Goal: Navigation & Orientation: Find specific page/section

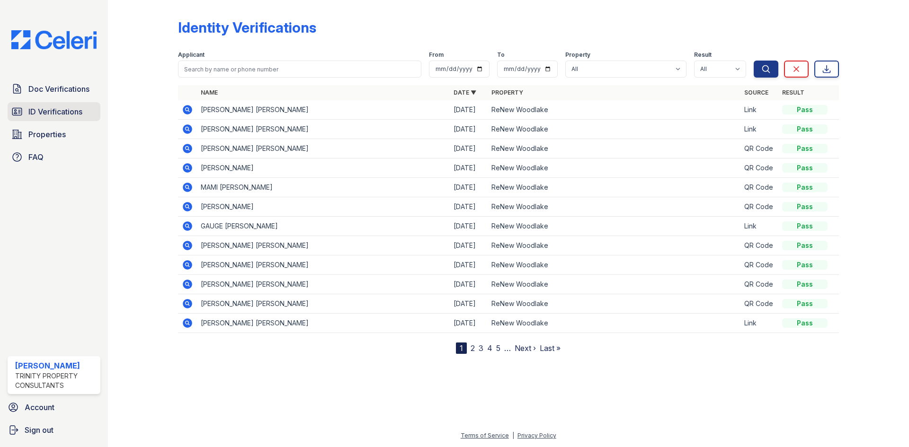
click at [35, 113] on span "ID Verifications" at bounding box center [55, 111] width 54 height 11
click at [43, 112] on span "ID Verifications" at bounding box center [55, 111] width 54 height 11
click at [43, 98] on link "Doc Verifications" at bounding box center [54, 89] width 93 height 19
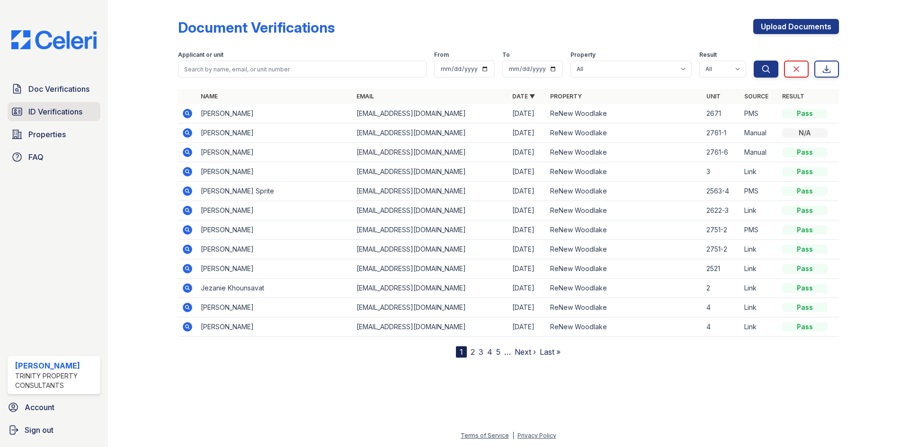
click at [41, 108] on span "ID Verifications" at bounding box center [55, 111] width 54 height 11
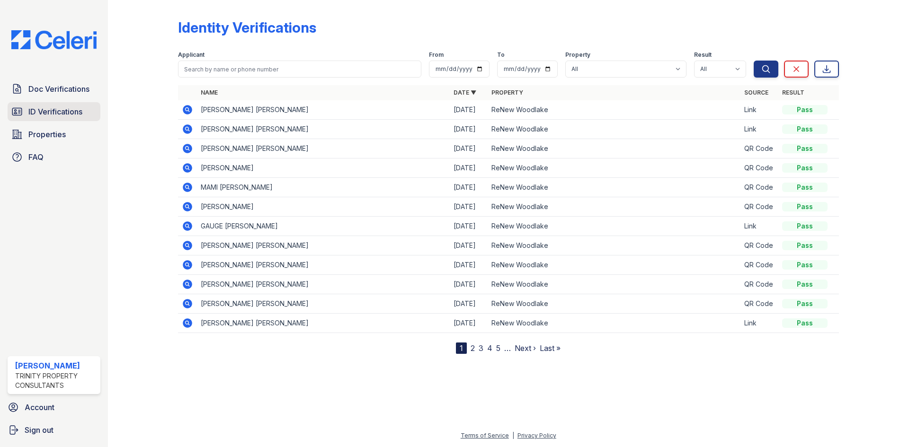
click at [41, 116] on span "ID Verifications" at bounding box center [55, 111] width 54 height 11
click at [40, 90] on span "Doc Verifications" at bounding box center [58, 88] width 61 height 11
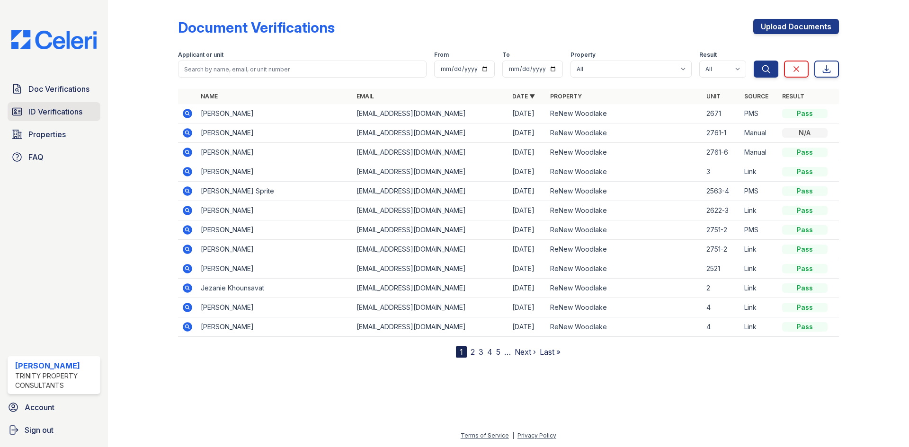
click at [44, 115] on span "ID Verifications" at bounding box center [55, 111] width 54 height 11
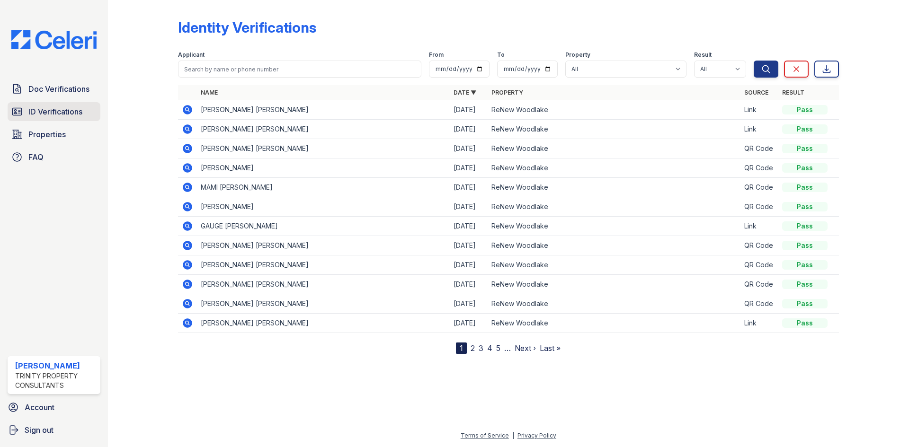
click at [43, 111] on span "ID Verifications" at bounding box center [55, 111] width 54 height 11
click at [53, 92] on span "Doc Verifications" at bounding box center [58, 88] width 61 height 11
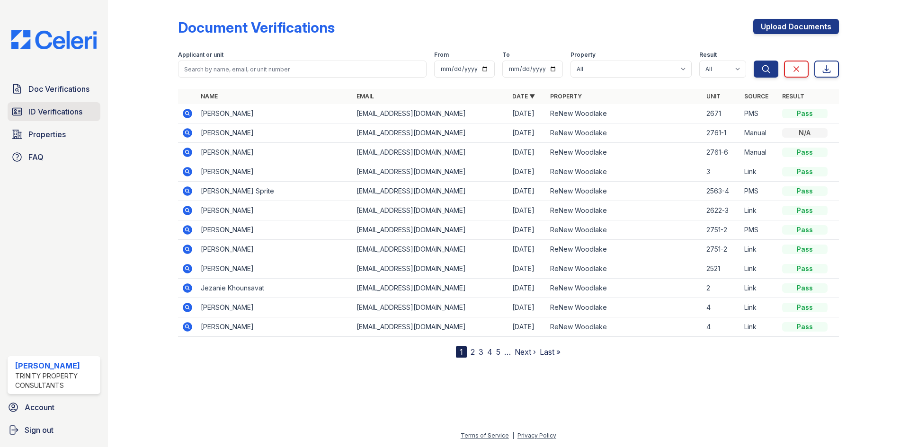
click at [44, 112] on span "ID Verifications" at bounding box center [55, 111] width 54 height 11
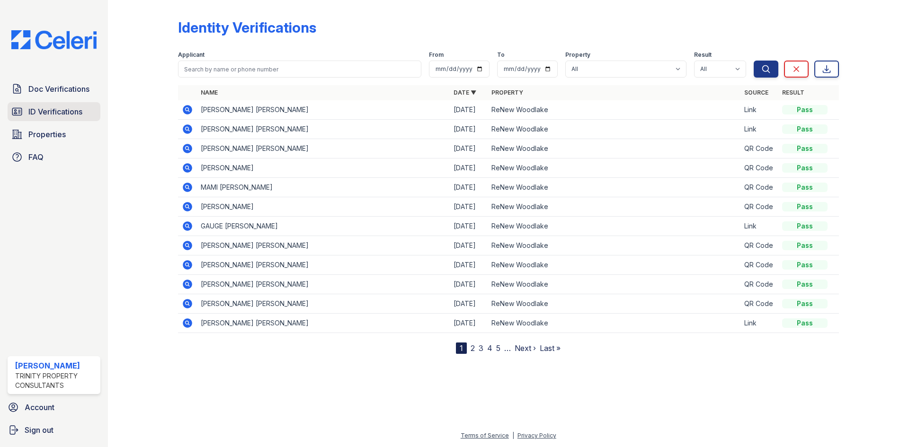
click at [54, 115] on span "ID Verifications" at bounding box center [55, 111] width 54 height 11
click at [43, 88] on span "Doc Verifications" at bounding box center [58, 88] width 61 height 11
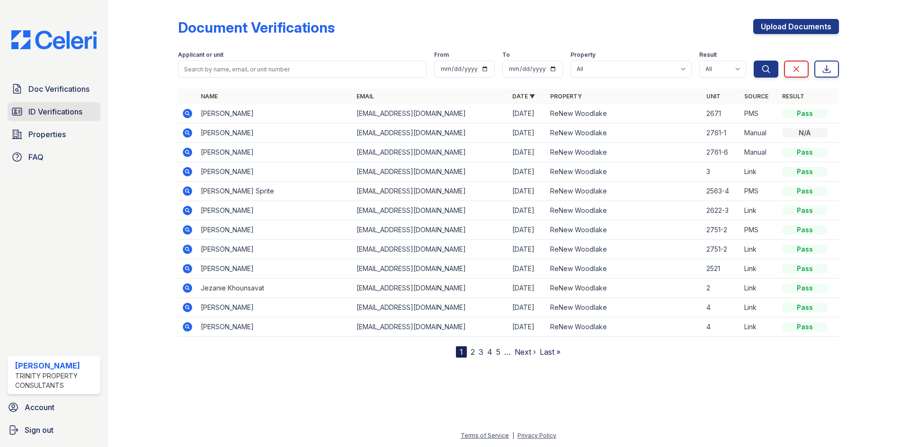
click at [47, 114] on span "ID Verifications" at bounding box center [55, 111] width 54 height 11
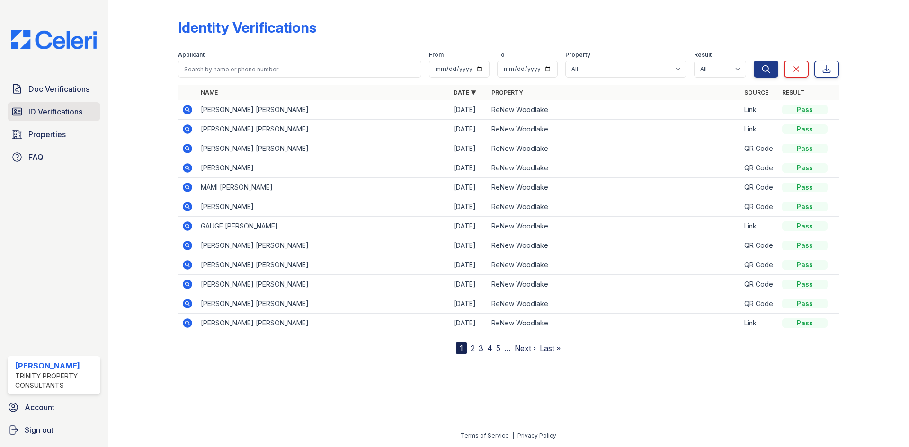
click at [50, 114] on span "ID Verifications" at bounding box center [55, 111] width 54 height 11
click at [47, 88] on span "Doc Verifications" at bounding box center [58, 88] width 61 height 11
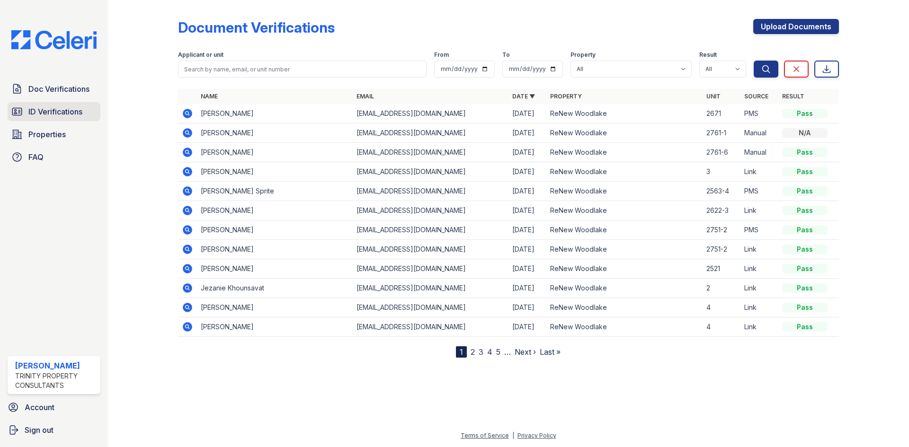
click at [43, 109] on span "ID Verifications" at bounding box center [55, 111] width 54 height 11
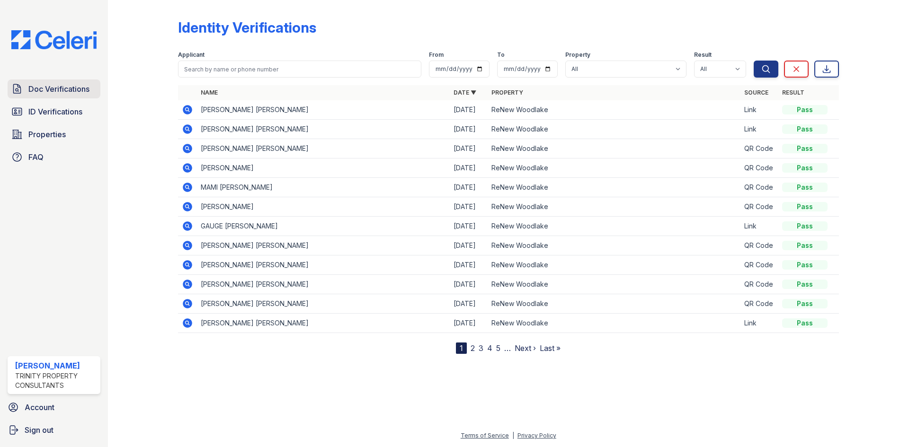
click at [41, 89] on span "Doc Verifications" at bounding box center [58, 88] width 61 height 11
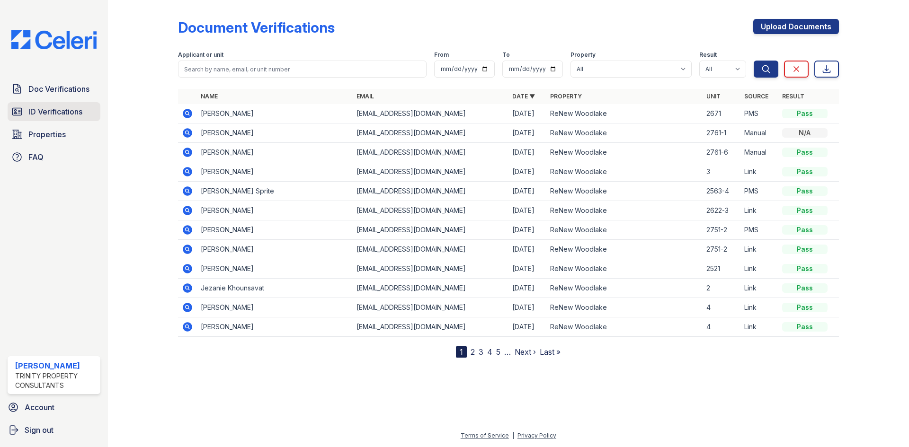
click at [38, 112] on span "ID Verifications" at bounding box center [55, 111] width 54 height 11
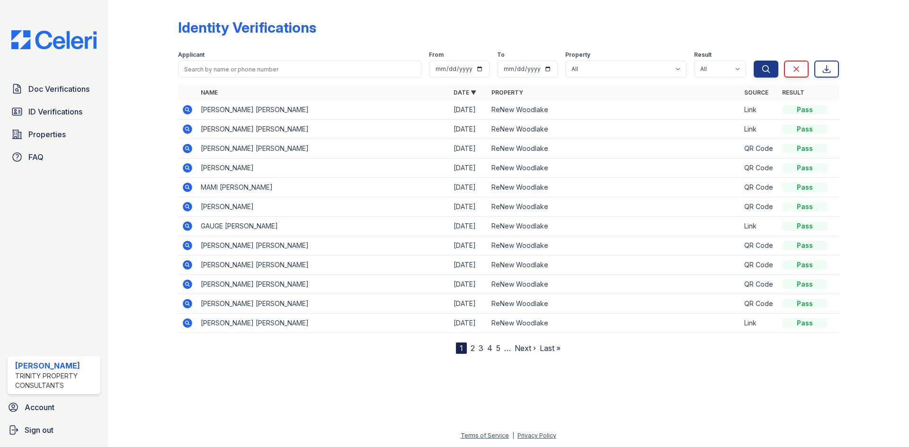
click at [38, 112] on span "ID Verifications" at bounding box center [55, 111] width 54 height 11
click at [40, 94] on span "Doc Verifications" at bounding box center [58, 88] width 61 height 11
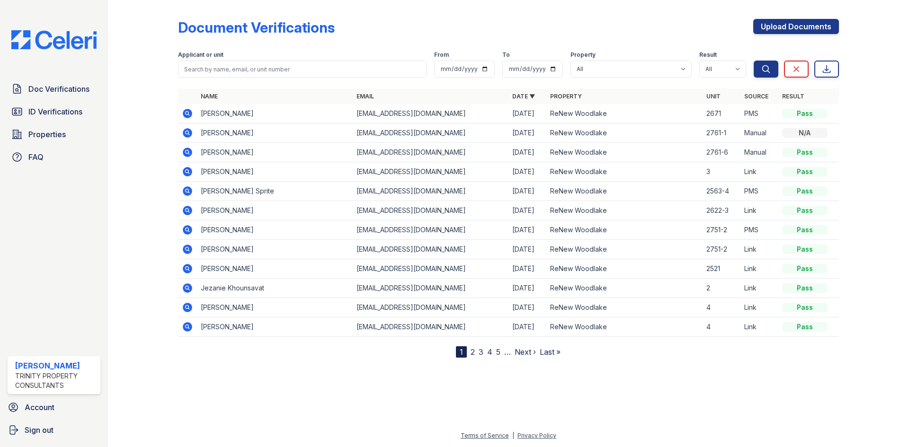
click at [41, 115] on span "ID Verifications" at bounding box center [55, 111] width 54 height 11
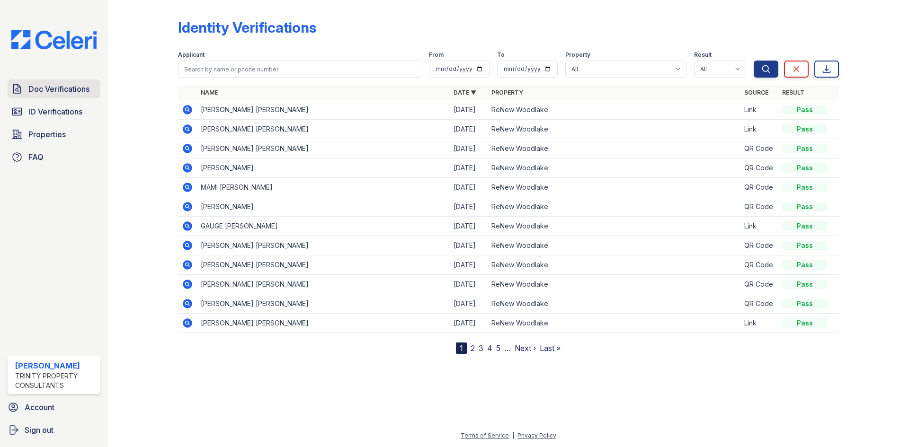
click at [42, 88] on span "Doc Verifications" at bounding box center [58, 88] width 61 height 11
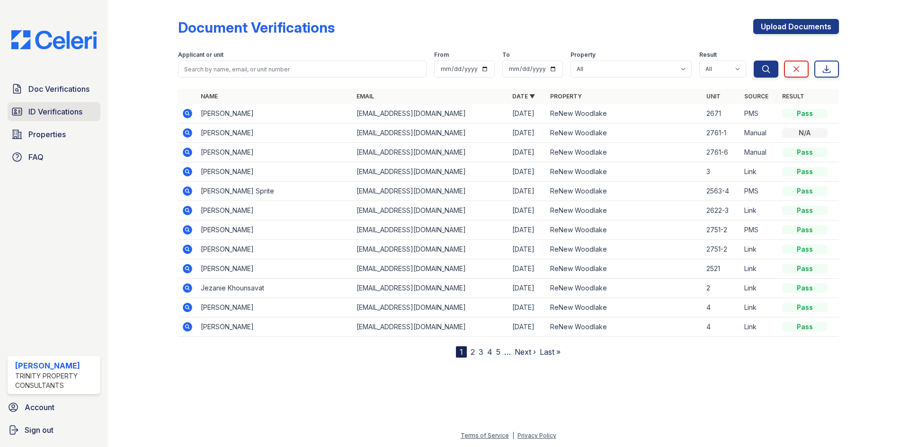
click at [39, 115] on span "ID Verifications" at bounding box center [55, 111] width 54 height 11
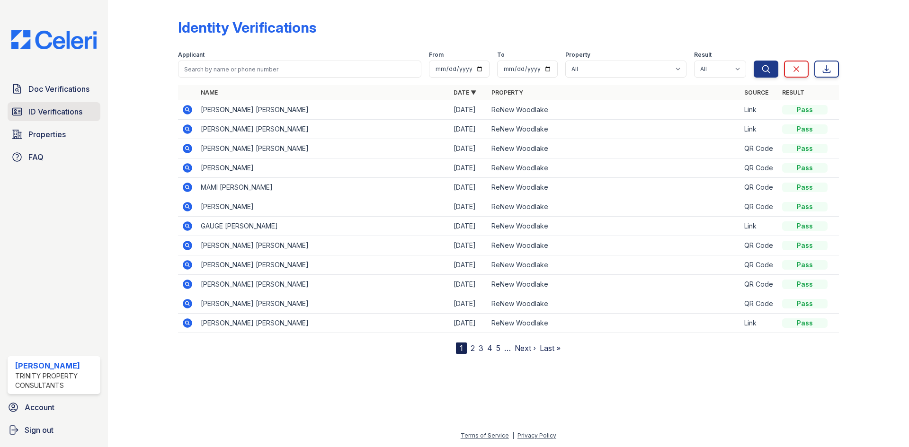
click at [41, 112] on span "ID Verifications" at bounding box center [55, 111] width 54 height 11
click at [47, 112] on span "ID Verifications" at bounding box center [55, 111] width 54 height 11
click at [43, 87] on span "Doc Verifications" at bounding box center [58, 88] width 61 height 11
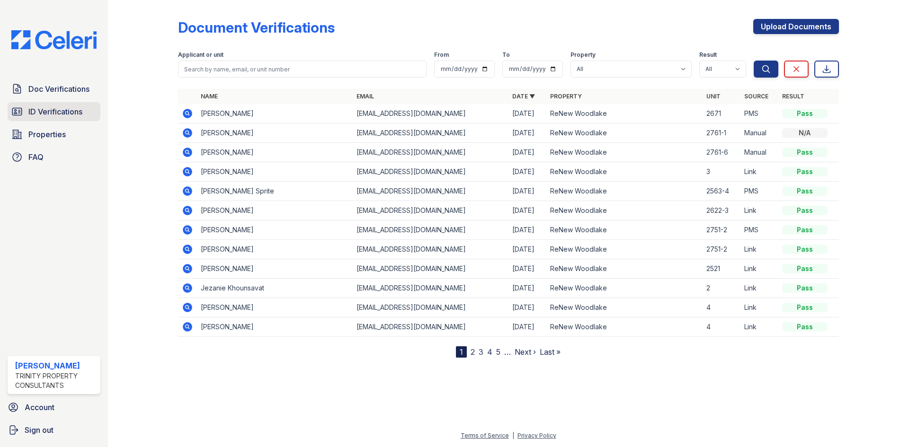
click at [42, 111] on span "ID Verifications" at bounding box center [55, 111] width 54 height 11
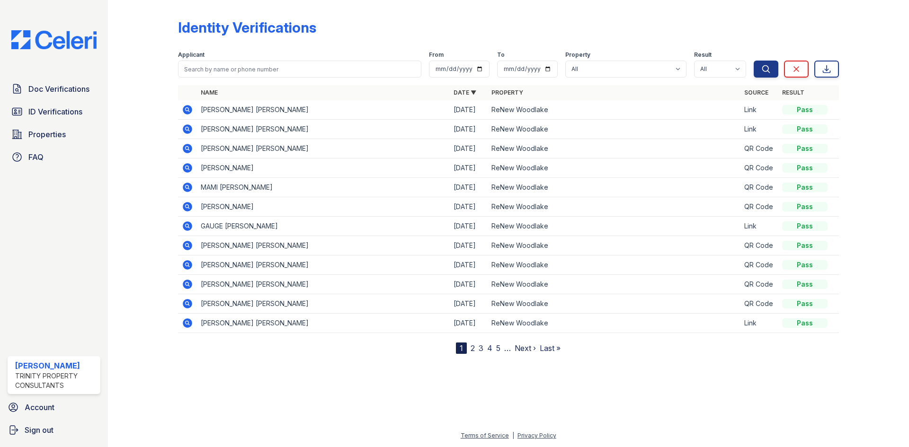
click at [42, 111] on span "ID Verifications" at bounding box center [55, 111] width 54 height 11
click at [44, 113] on span "ID Verifications" at bounding box center [55, 111] width 54 height 11
click at [47, 92] on span "Doc Verifications" at bounding box center [58, 88] width 61 height 11
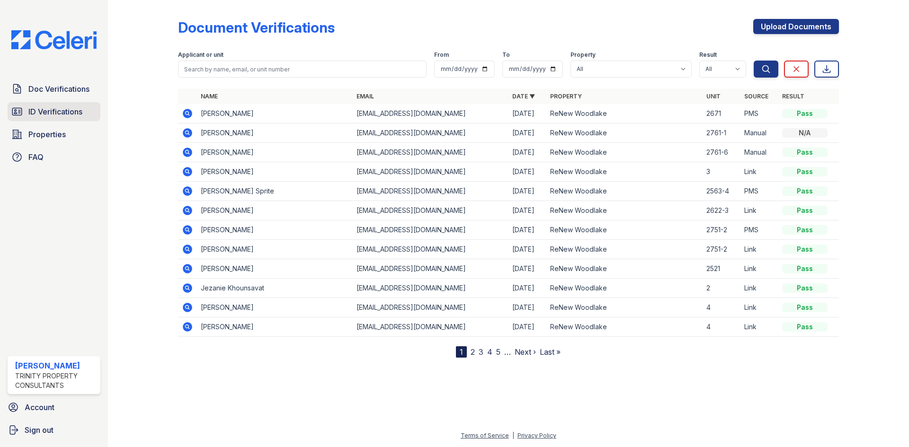
click at [37, 109] on span "ID Verifications" at bounding box center [55, 111] width 54 height 11
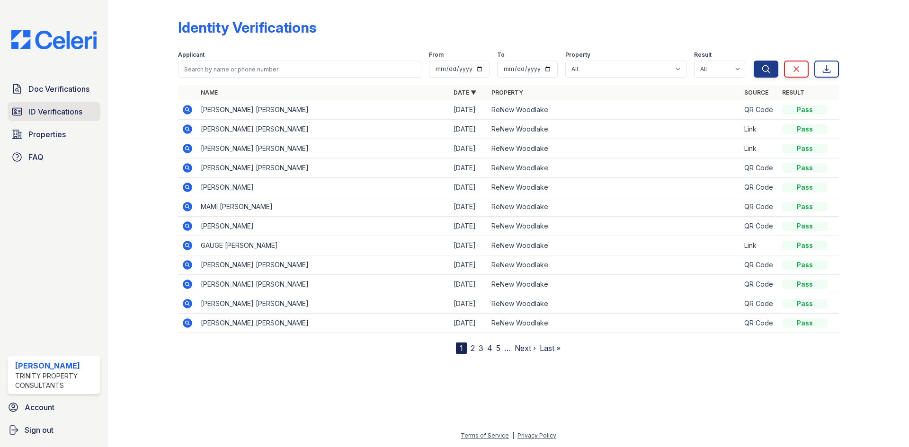
click at [42, 112] on span "ID Verifications" at bounding box center [55, 111] width 54 height 11
click at [42, 113] on span "ID Verifications" at bounding box center [55, 111] width 54 height 11
click at [43, 86] on span "Doc Verifications" at bounding box center [58, 88] width 61 height 11
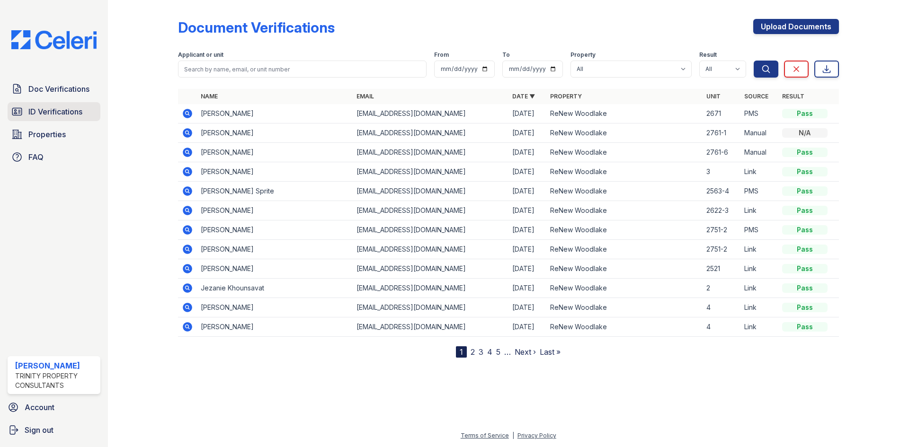
click at [43, 112] on span "ID Verifications" at bounding box center [55, 111] width 54 height 11
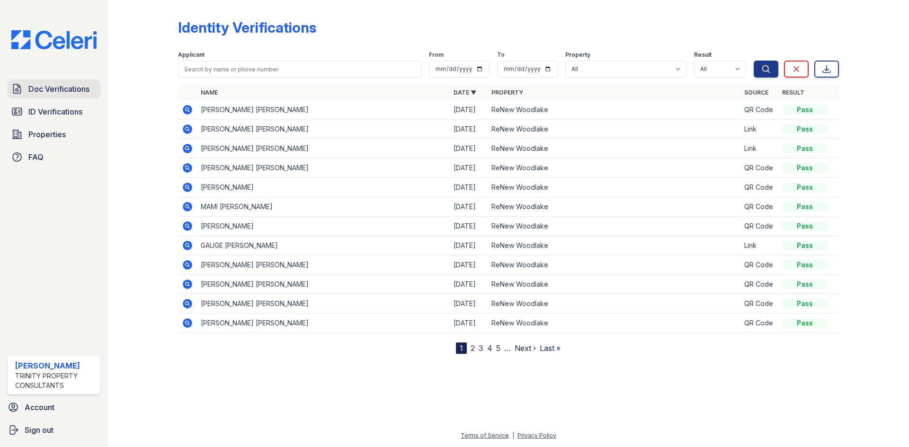
click at [61, 88] on span "Doc Verifications" at bounding box center [58, 88] width 61 height 11
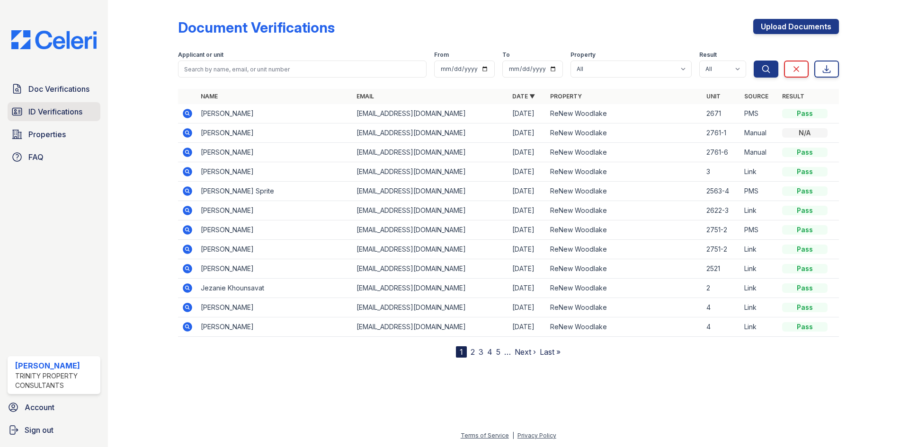
click at [42, 110] on span "ID Verifications" at bounding box center [55, 111] width 54 height 11
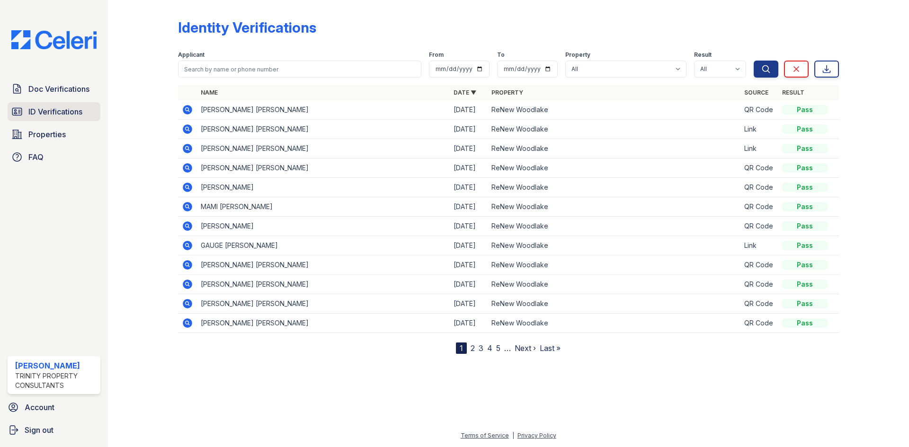
click at [65, 109] on span "ID Verifications" at bounding box center [55, 111] width 54 height 11
click at [45, 111] on span "ID Verifications" at bounding box center [55, 111] width 54 height 11
click at [43, 90] on span "Doc Verifications" at bounding box center [58, 88] width 61 height 11
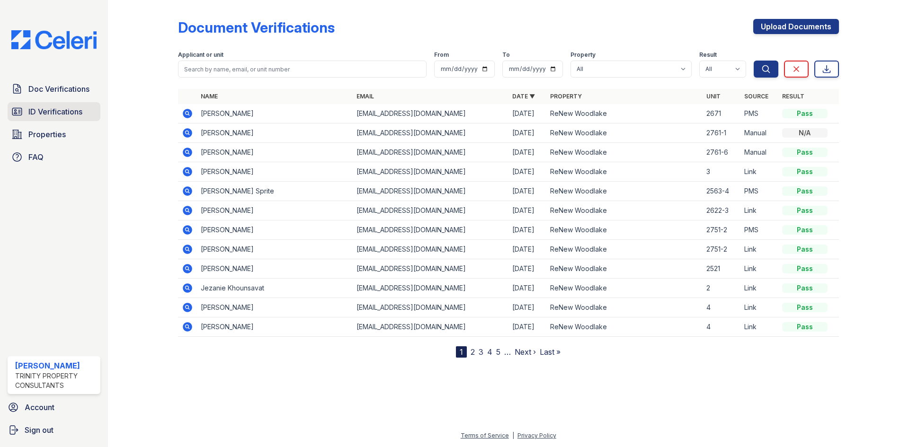
click at [40, 109] on span "ID Verifications" at bounding box center [55, 111] width 54 height 11
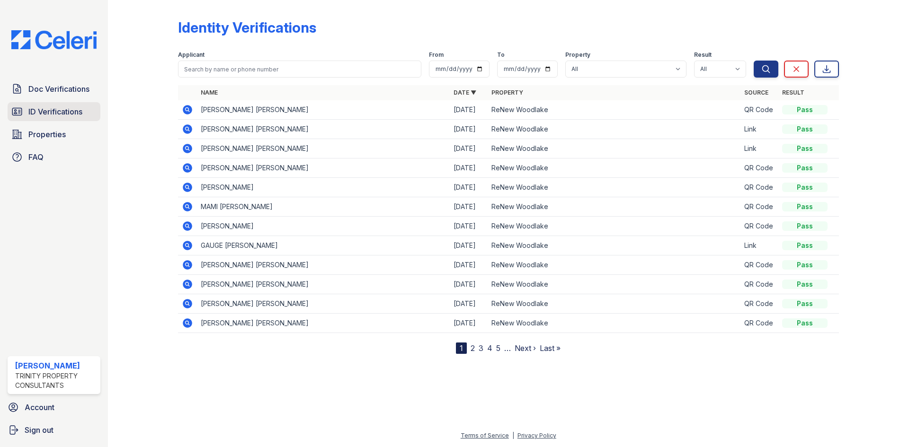
click at [40, 109] on span "ID Verifications" at bounding box center [55, 111] width 54 height 11
click at [32, 115] on span "ID Verifications" at bounding box center [55, 111] width 54 height 11
click at [45, 108] on span "ID Verifications" at bounding box center [55, 111] width 54 height 11
click at [39, 112] on span "ID Verifications" at bounding box center [55, 111] width 54 height 11
click at [45, 110] on span "ID Verifications" at bounding box center [55, 111] width 54 height 11
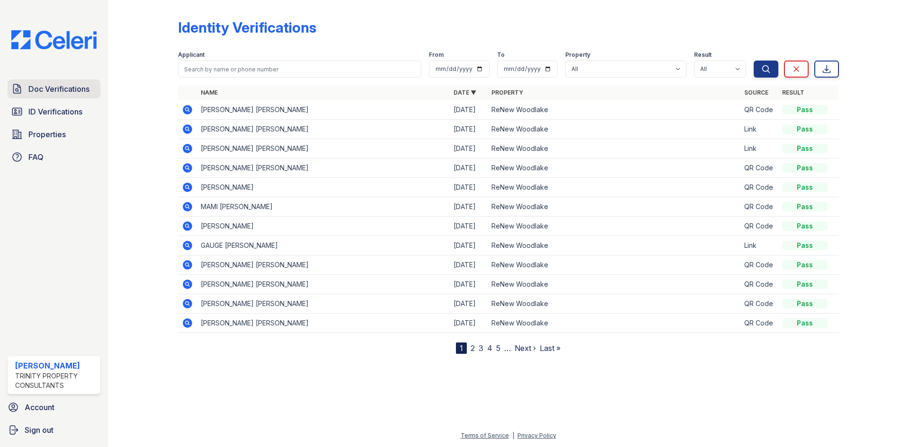
click at [45, 83] on span "Doc Verifications" at bounding box center [58, 88] width 61 height 11
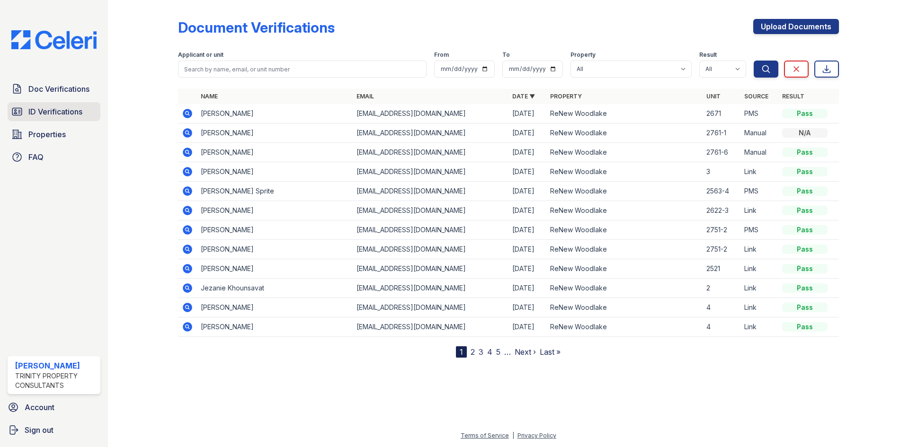
click at [37, 114] on span "ID Verifications" at bounding box center [55, 111] width 54 height 11
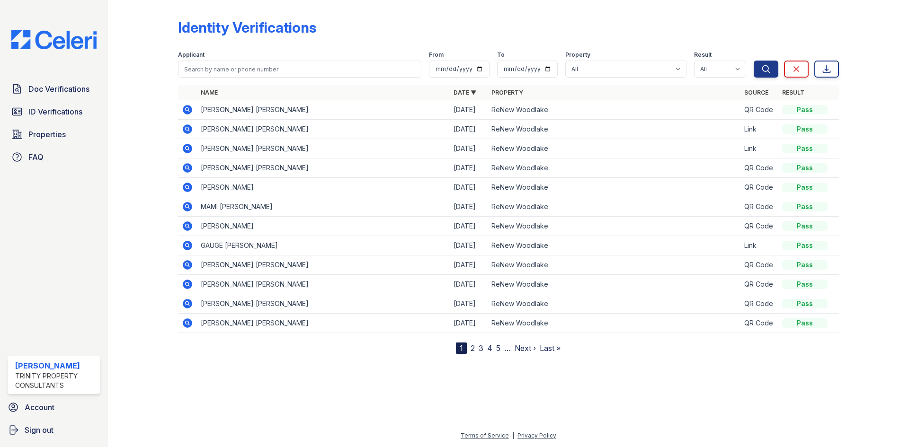
click at [37, 114] on span "ID Verifications" at bounding box center [55, 111] width 54 height 11
click at [45, 113] on span "ID Verifications" at bounding box center [55, 111] width 54 height 11
click at [45, 114] on span "ID Verifications" at bounding box center [55, 111] width 54 height 11
